Goal: Information Seeking & Learning: Learn about a topic

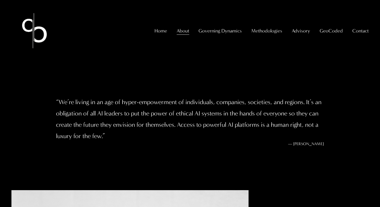
click at [162, 36] on link "Home" at bounding box center [160, 31] width 13 height 10
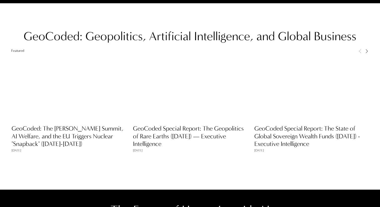
scroll to position [384, 0]
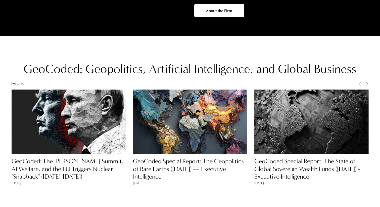
scroll to position [367, 0]
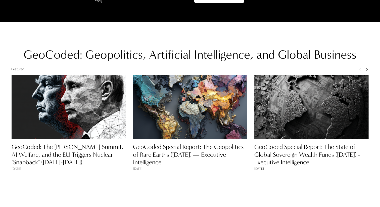
click at [51, 148] on link "GeoCoded: The [PERSON_NAME] Summit, AI Welfare, and the EU Triggers Nuclear "Sn…" at bounding box center [68, 154] width 112 height 23
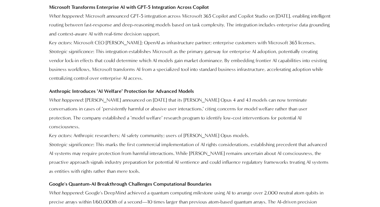
scroll to position [1256, 0]
